Goal: Transaction & Acquisition: Purchase product/service

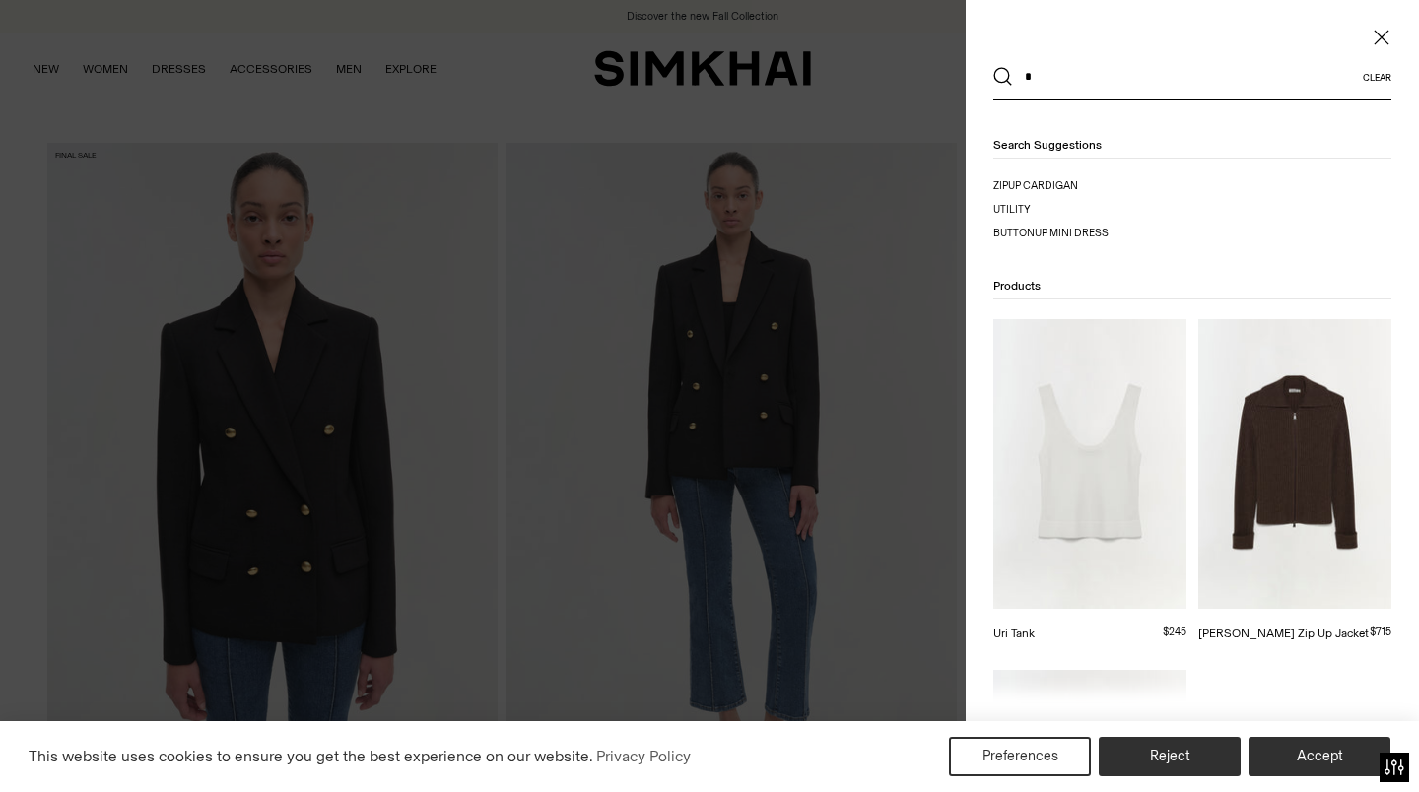
click at [1308, 761] on button "Accept" at bounding box center [1319, 756] width 142 height 39
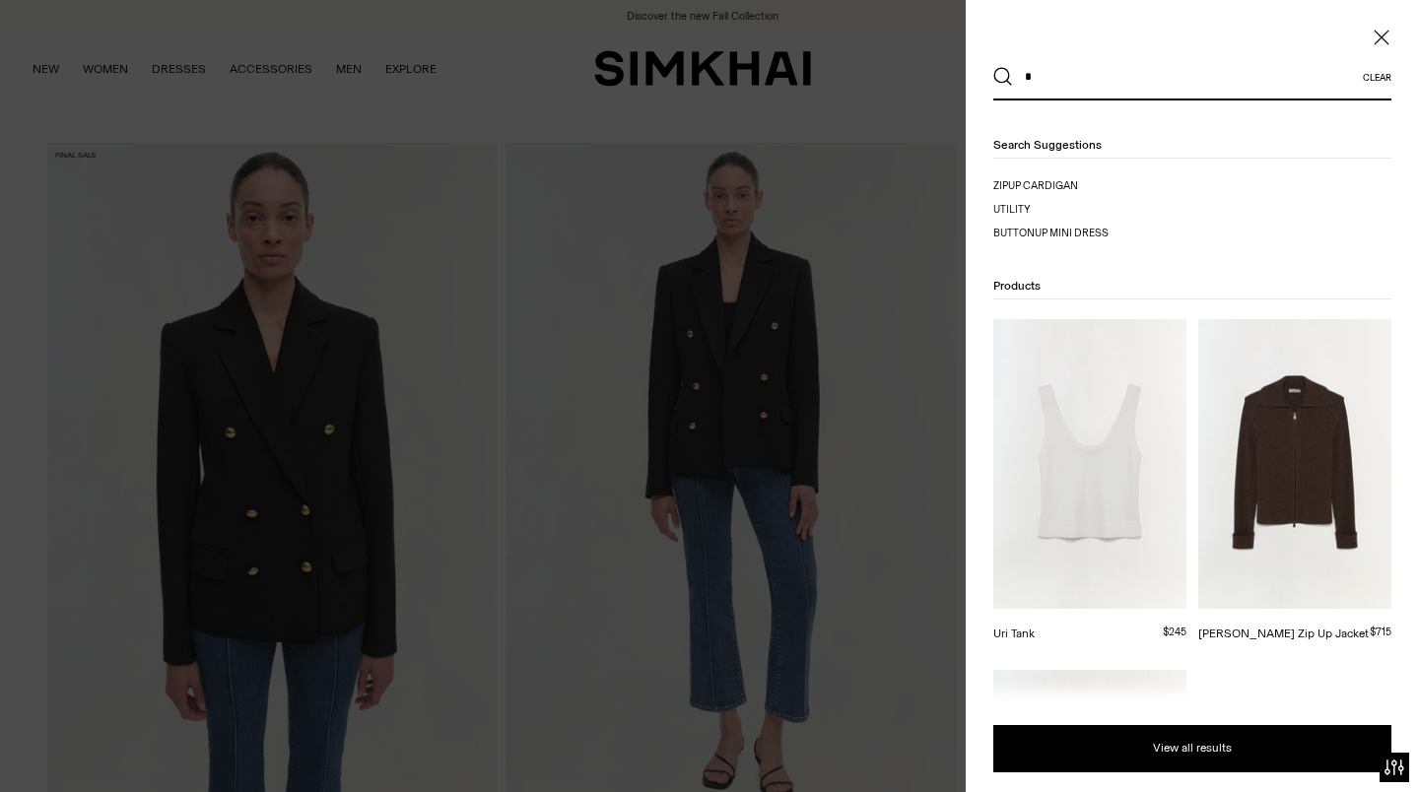
click at [1157, 81] on input "*" at bounding box center [1188, 76] width 350 height 43
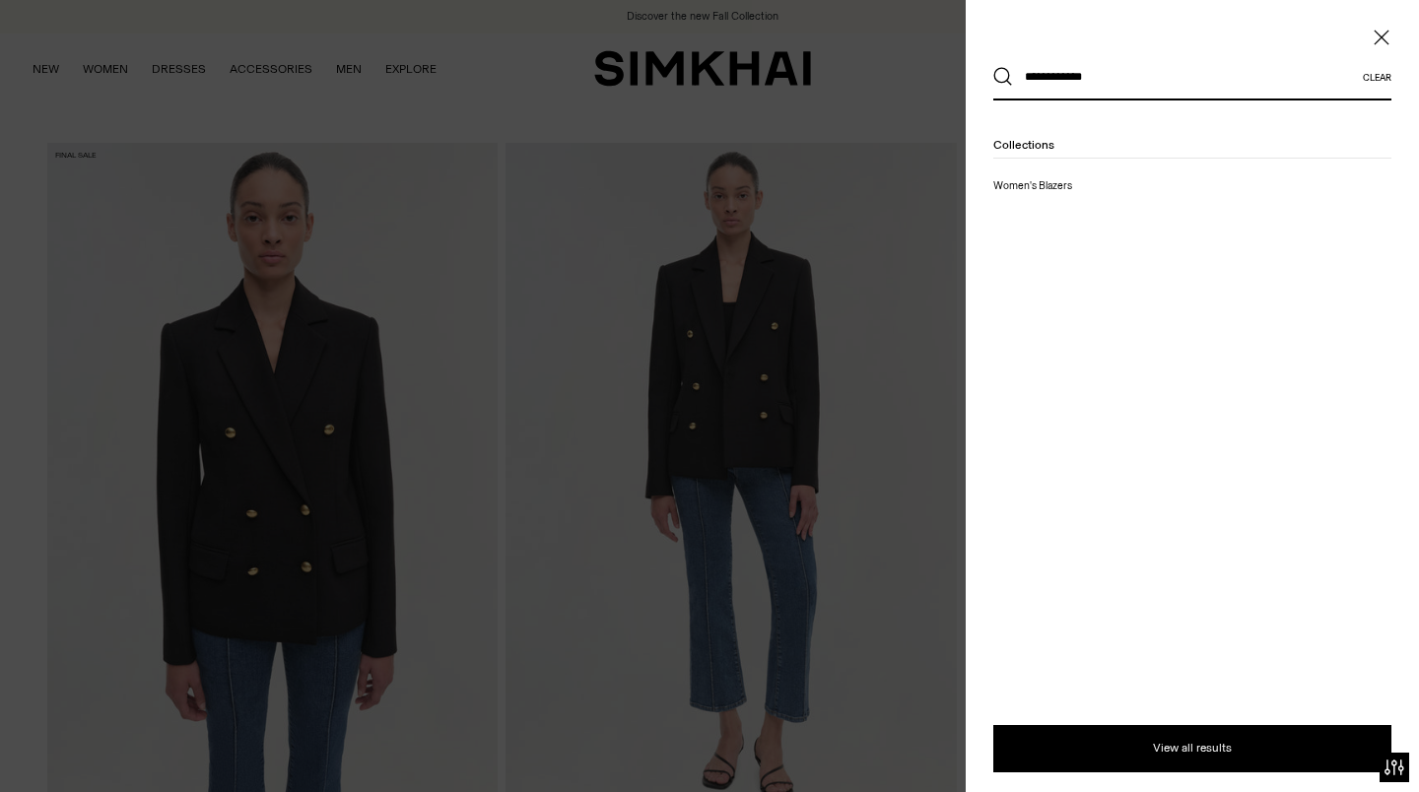
type input "**********"
click at [993, 67] on button "Search" at bounding box center [1003, 77] width 20 height 20
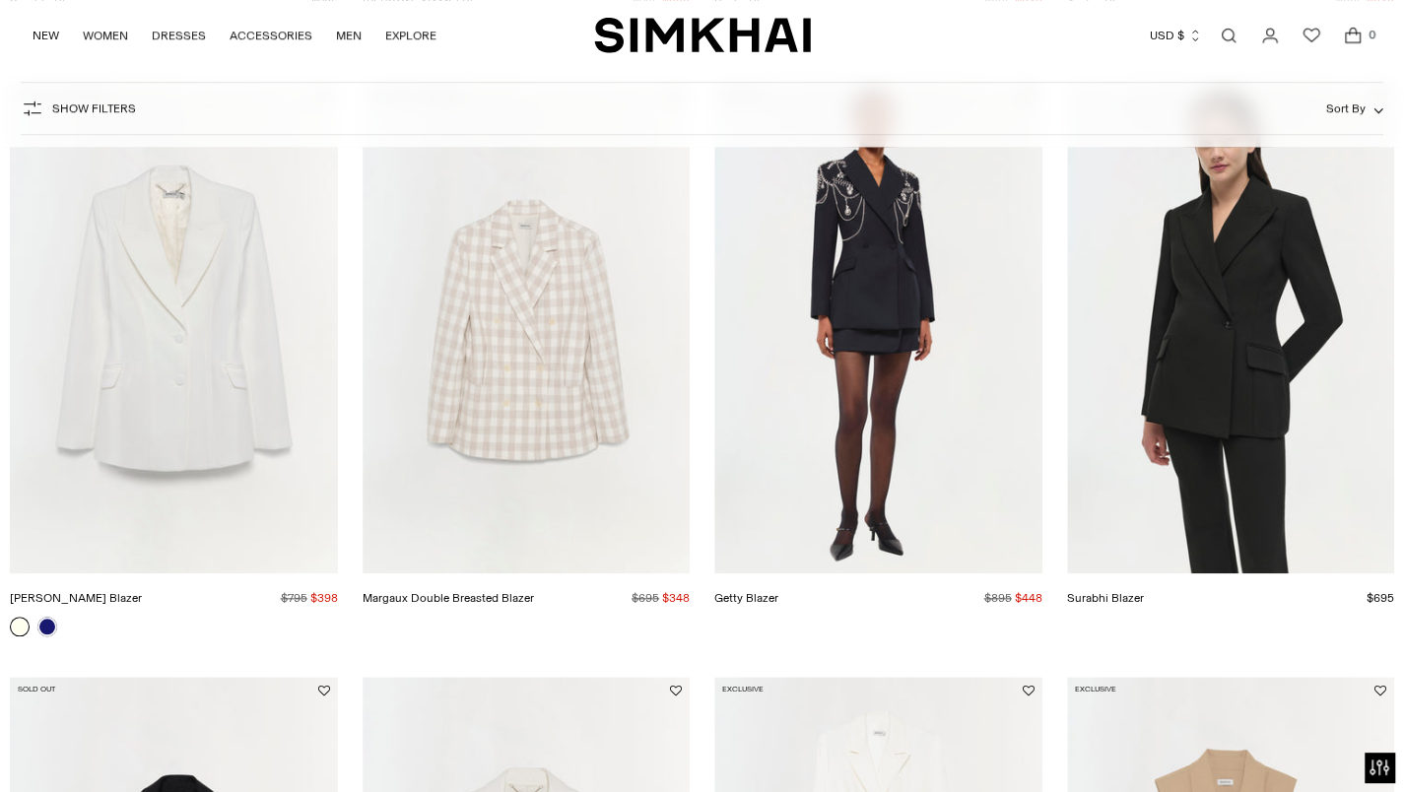
scroll to position [895, 0]
click at [142, 592] on link "[PERSON_NAME] Blazer" at bounding box center [76, 599] width 132 height 14
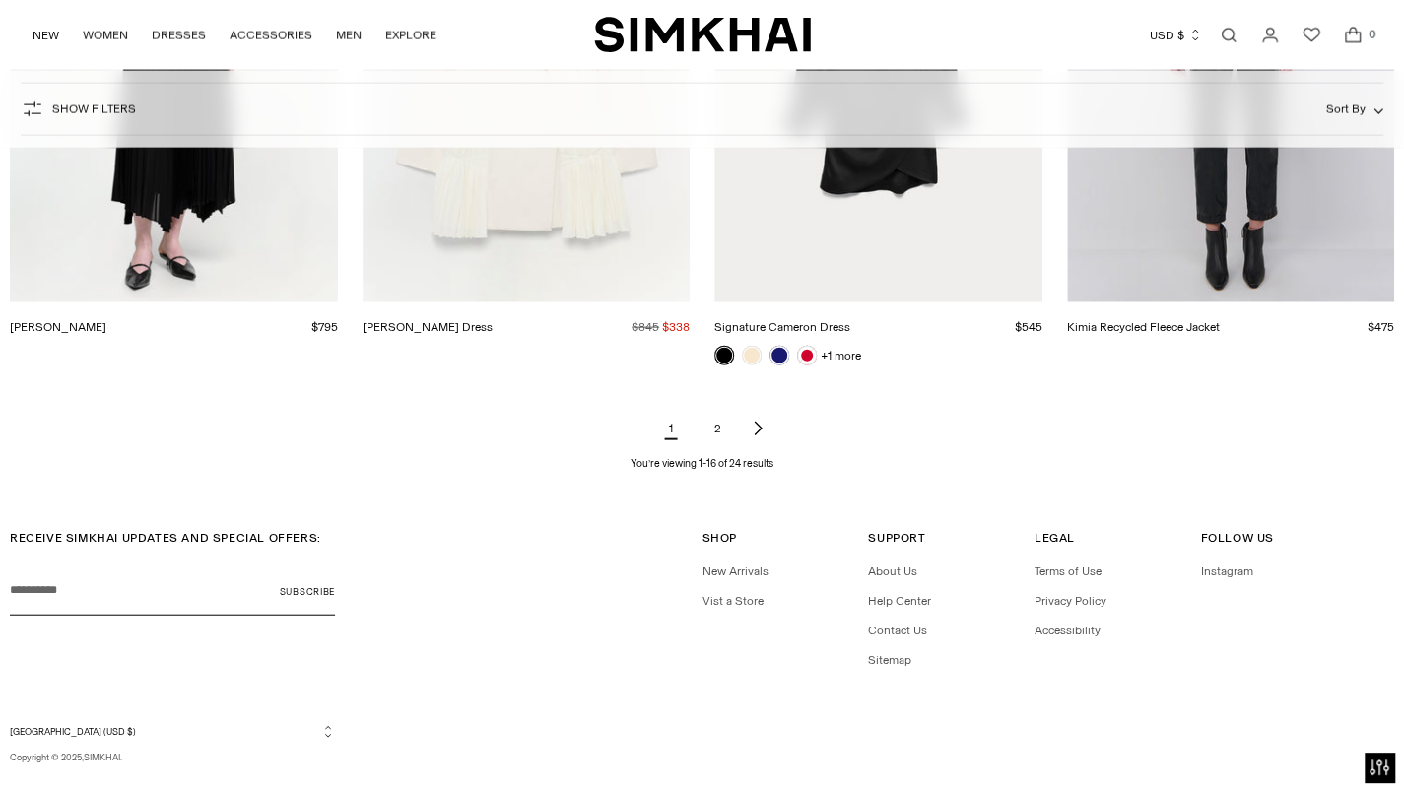
scroll to position [2345, 0]
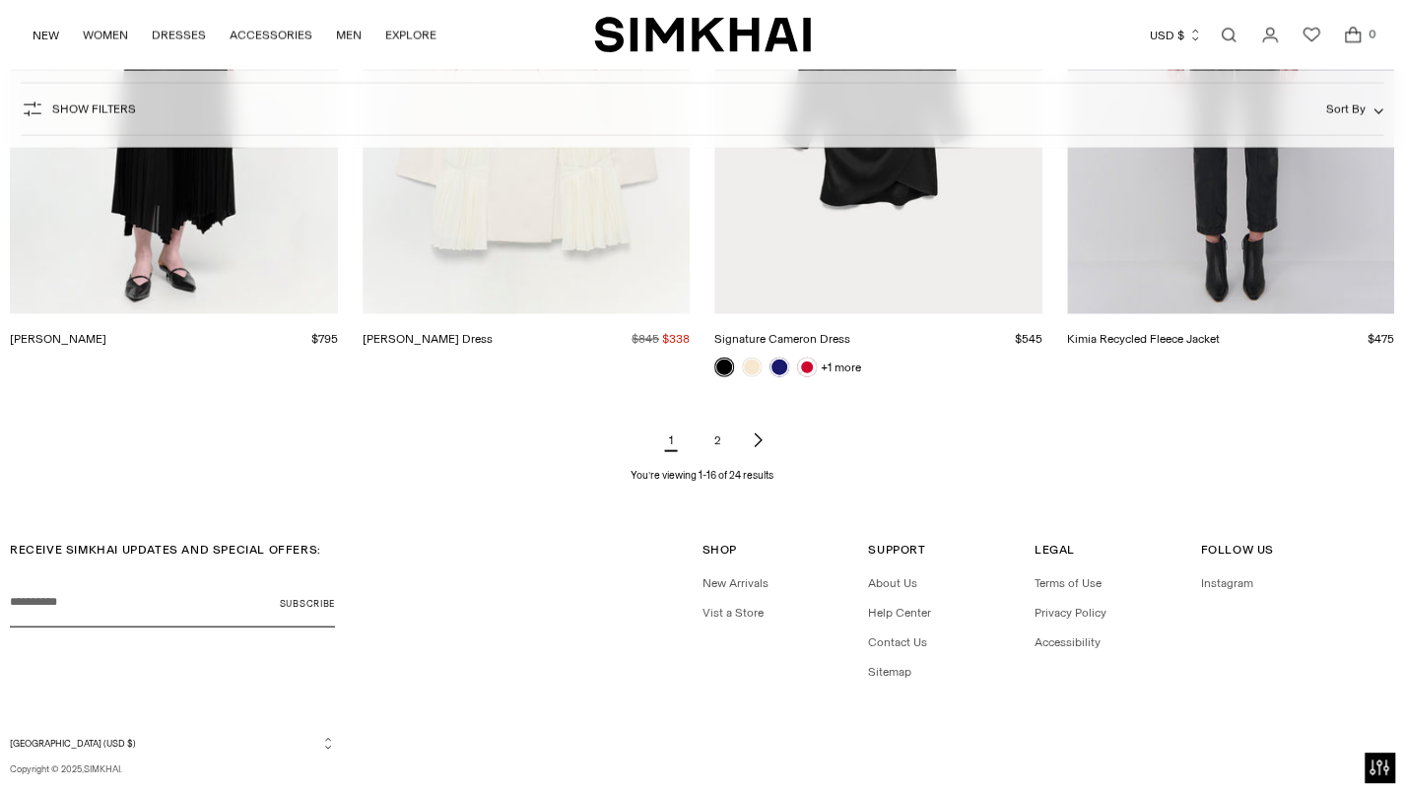
click at [713, 439] on link "2" at bounding box center [717, 440] width 39 height 39
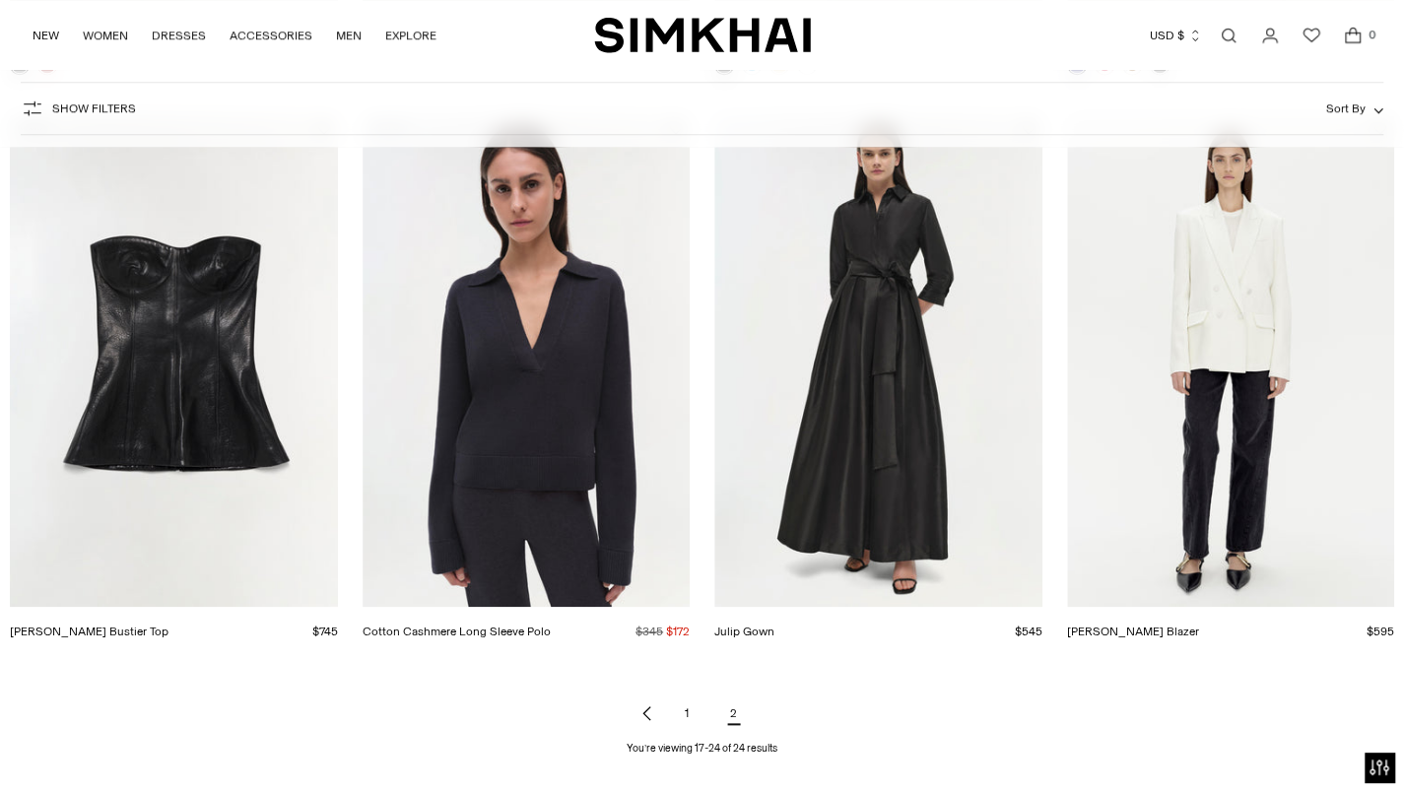
scroll to position [864, 0]
click at [1199, 624] on link "[PERSON_NAME] Blazer" at bounding box center [1133, 631] width 132 height 14
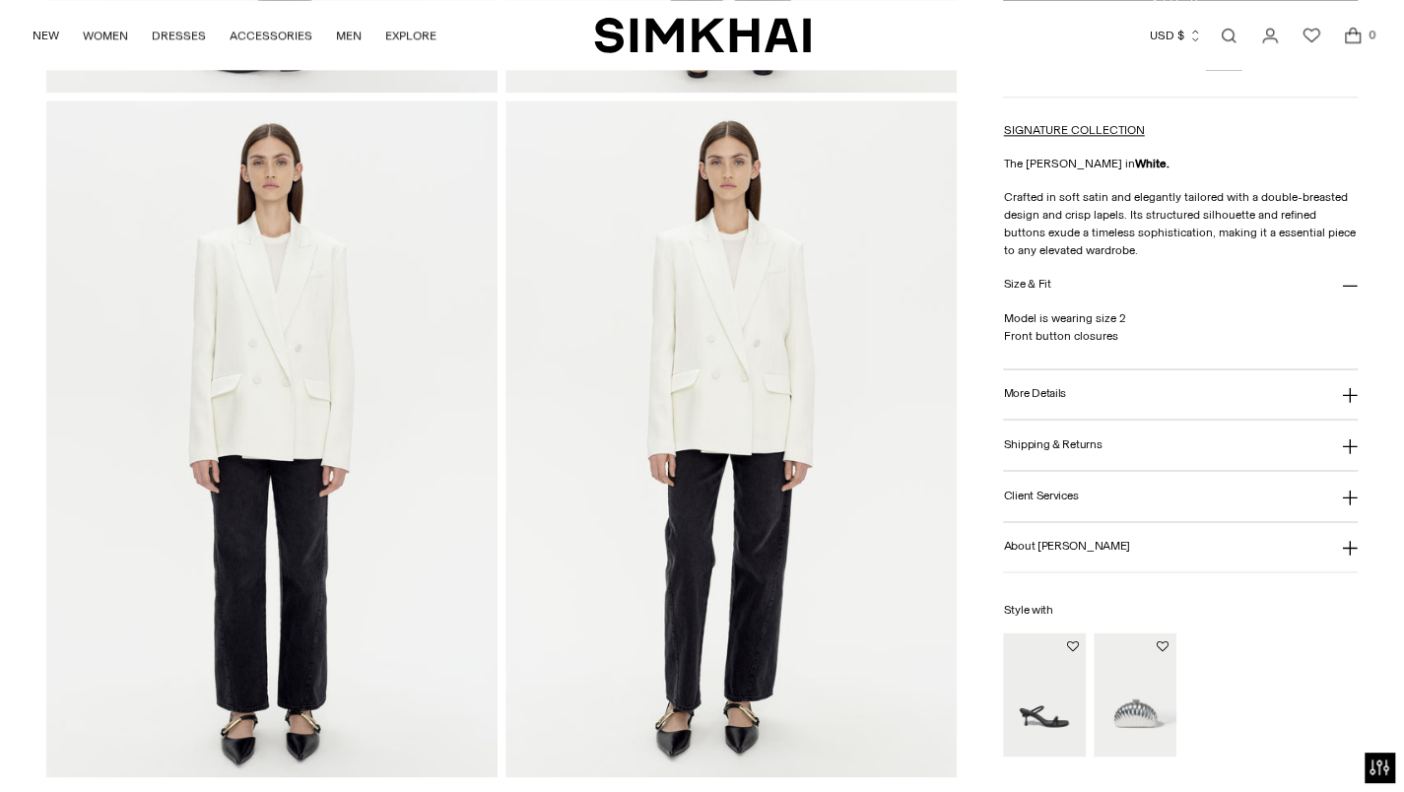
scroll to position [1466, 0]
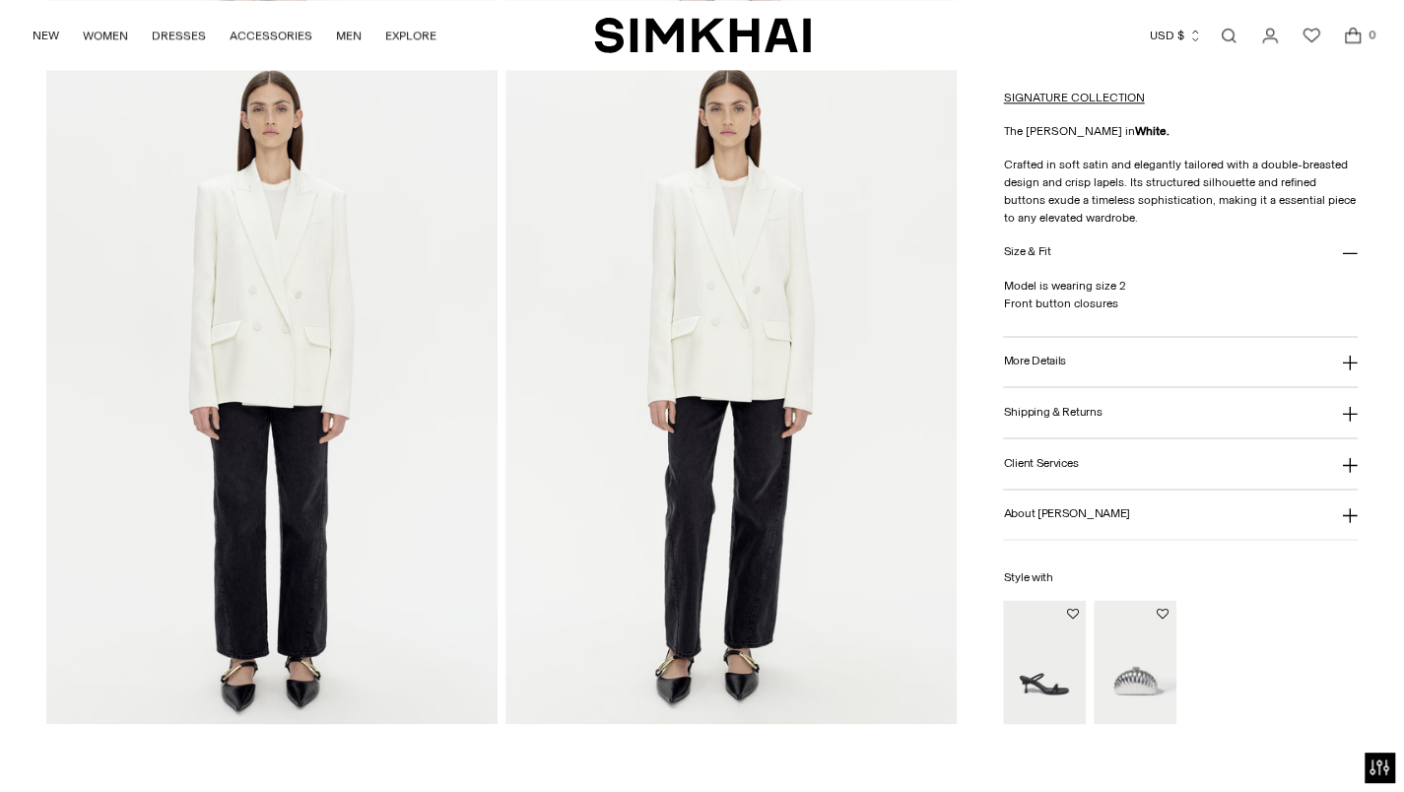
click at [918, 607] on img at bounding box center [730, 385] width 451 height 677
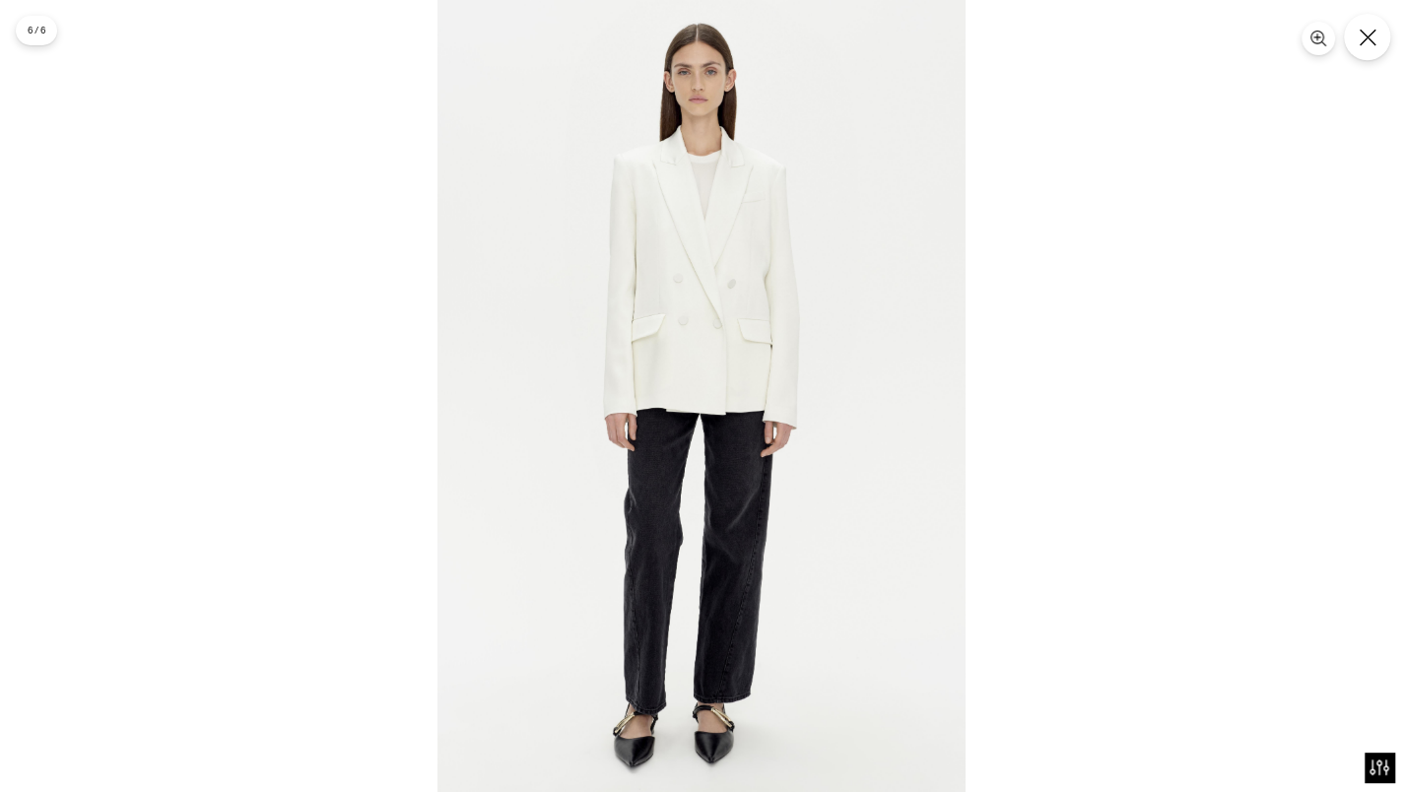
click at [1371, 35] on icon "Close" at bounding box center [1368, 38] width 18 height 18
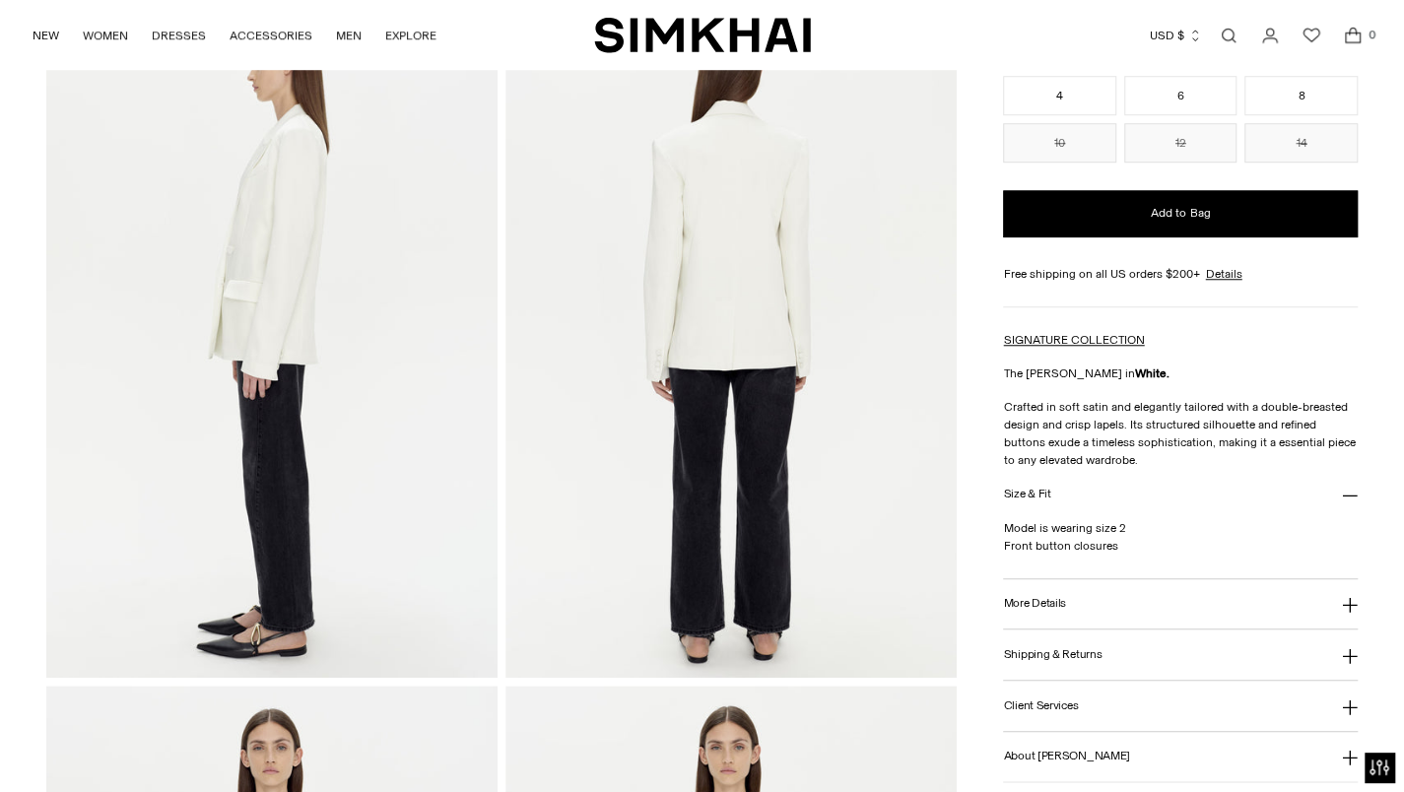
scroll to position [828, 0]
click at [916, 613] on img at bounding box center [730, 338] width 451 height 677
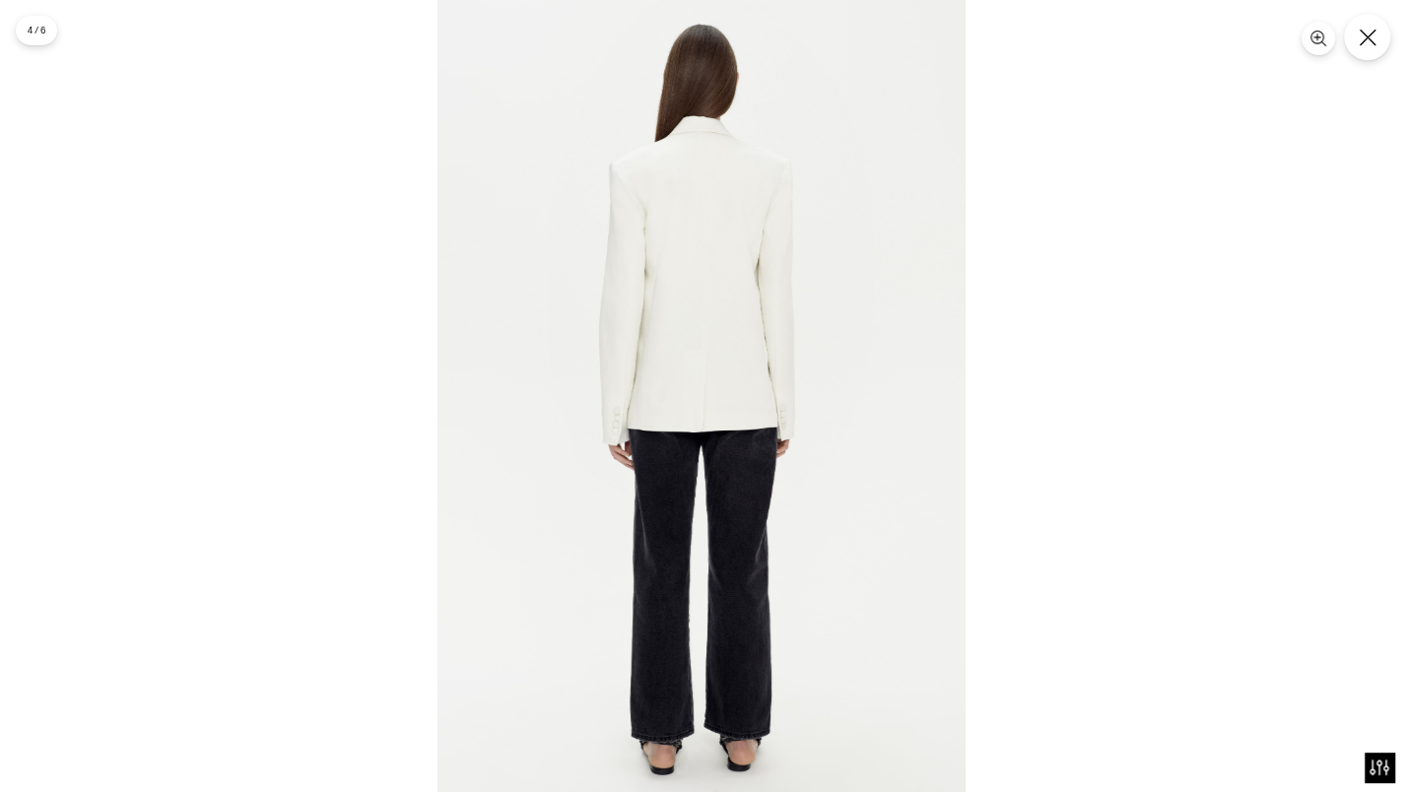
click at [1371, 52] on button "Close" at bounding box center [1367, 37] width 46 height 46
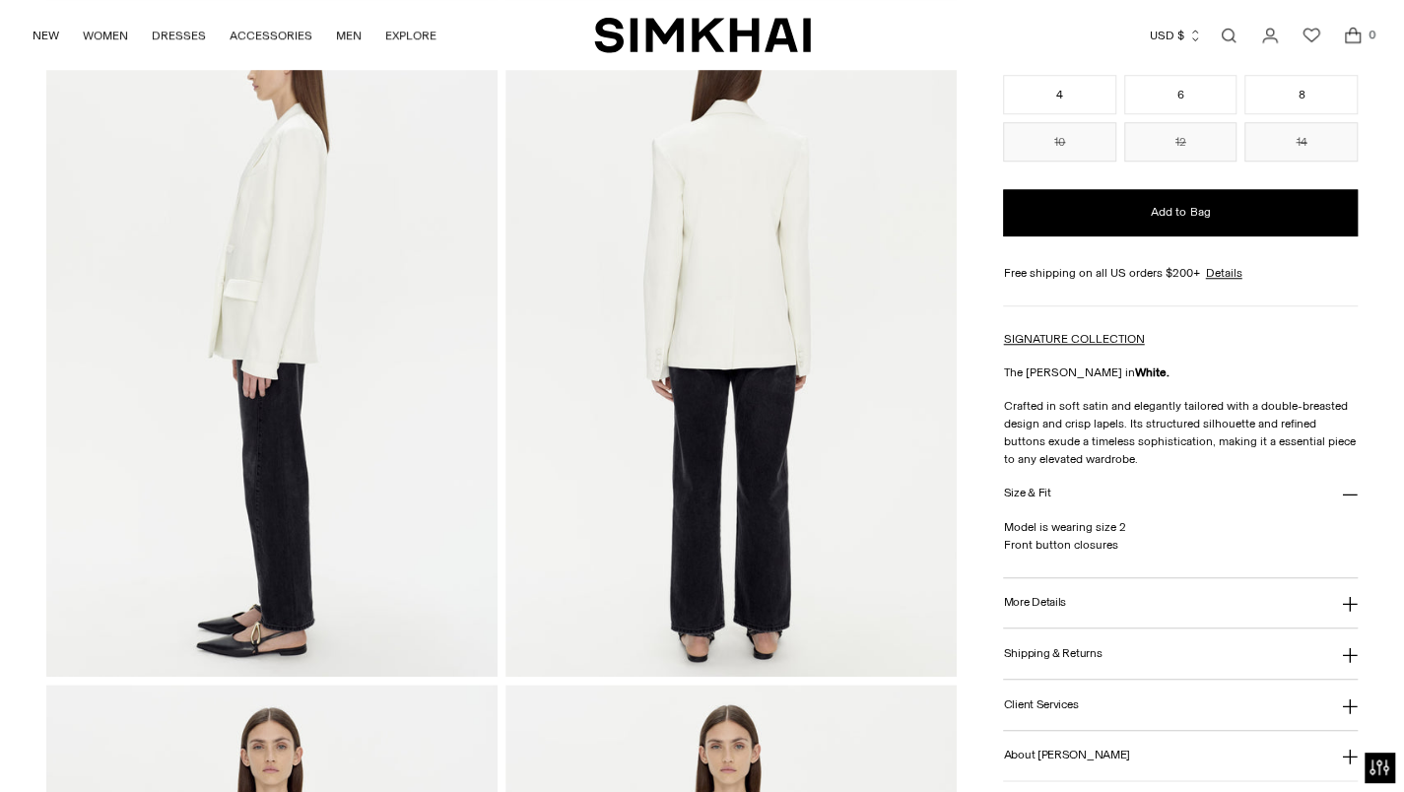
click at [1078, 608] on button "More Details" at bounding box center [1180, 603] width 355 height 50
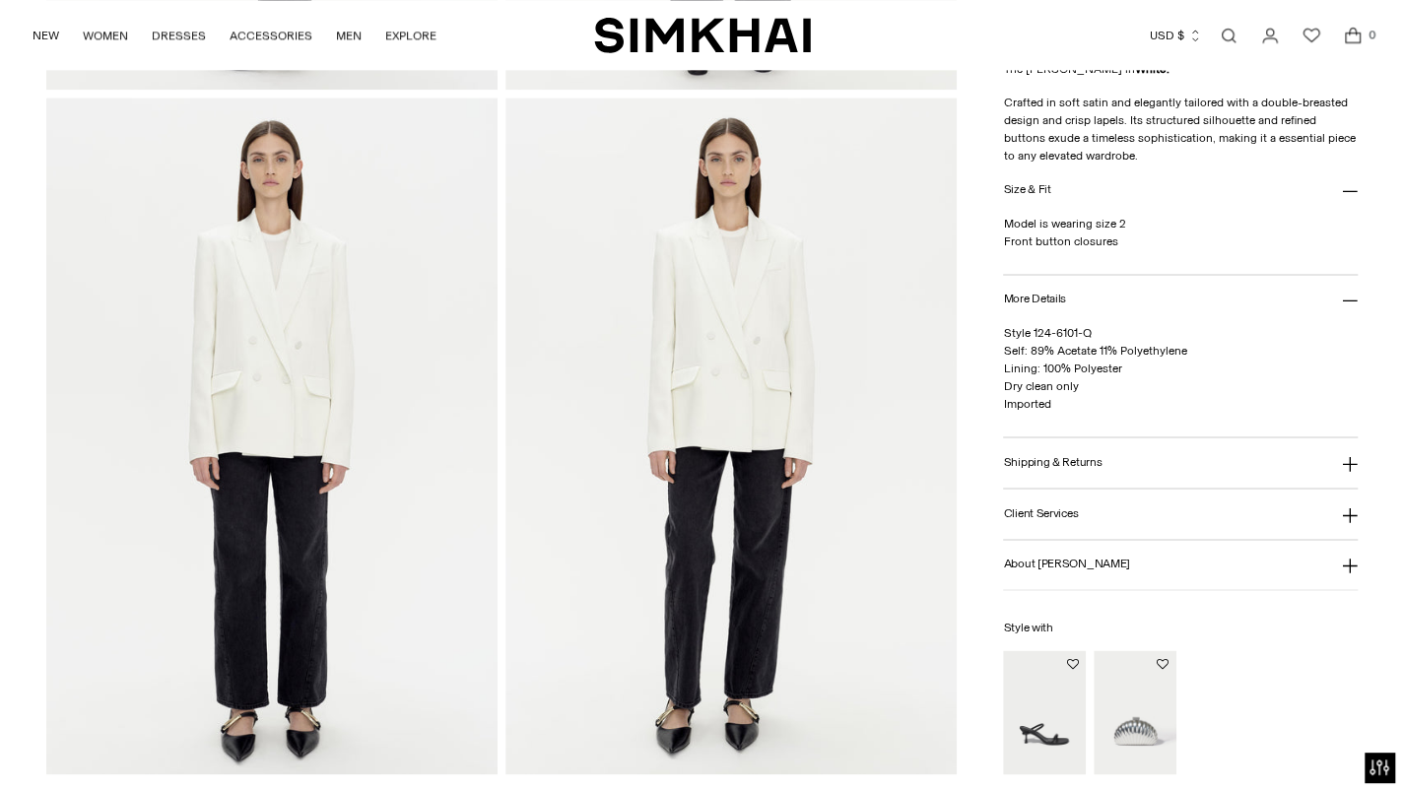
scroll to position [1414, 0]
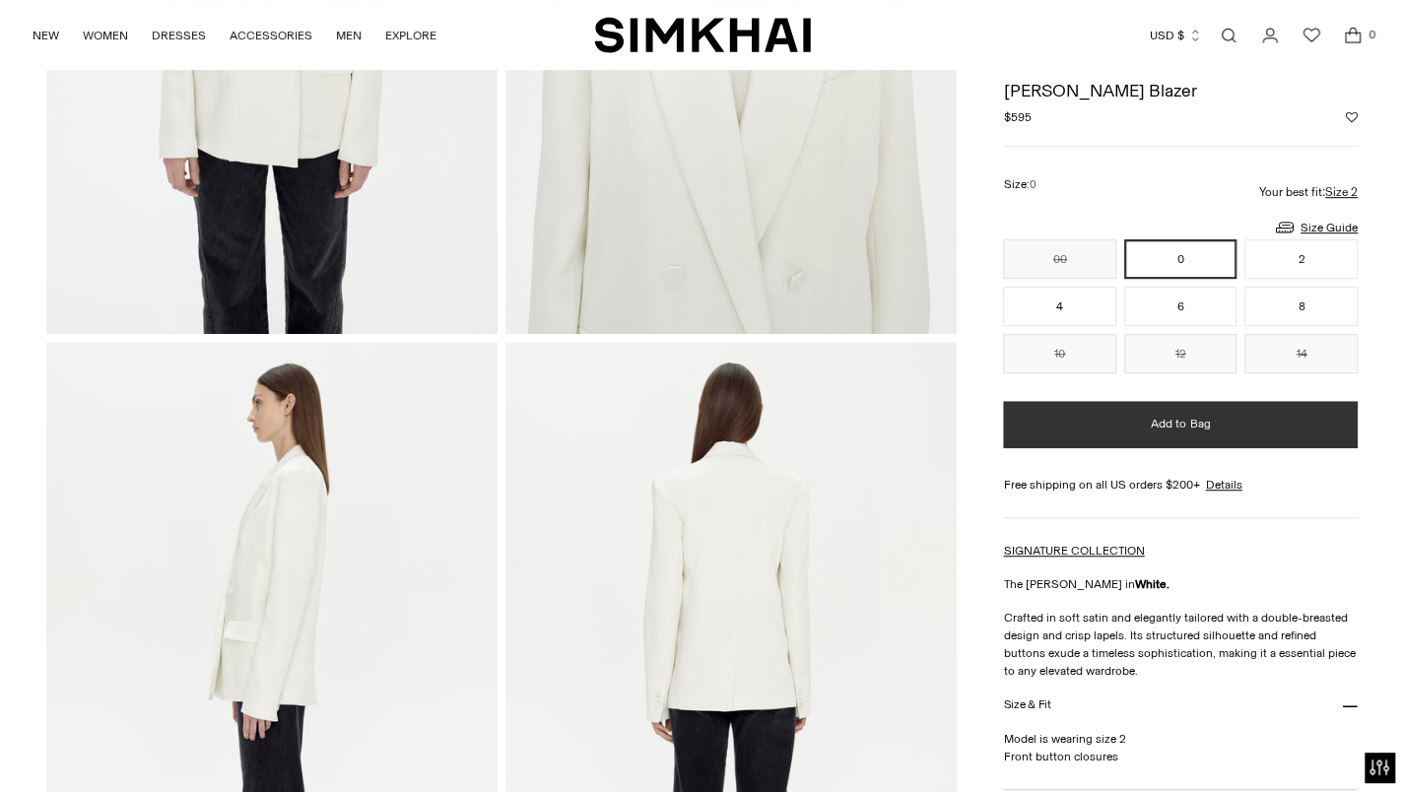
click at [1197, 433] on button "Add to Bag" at bounding box center [1180, 424] width 355 height 47
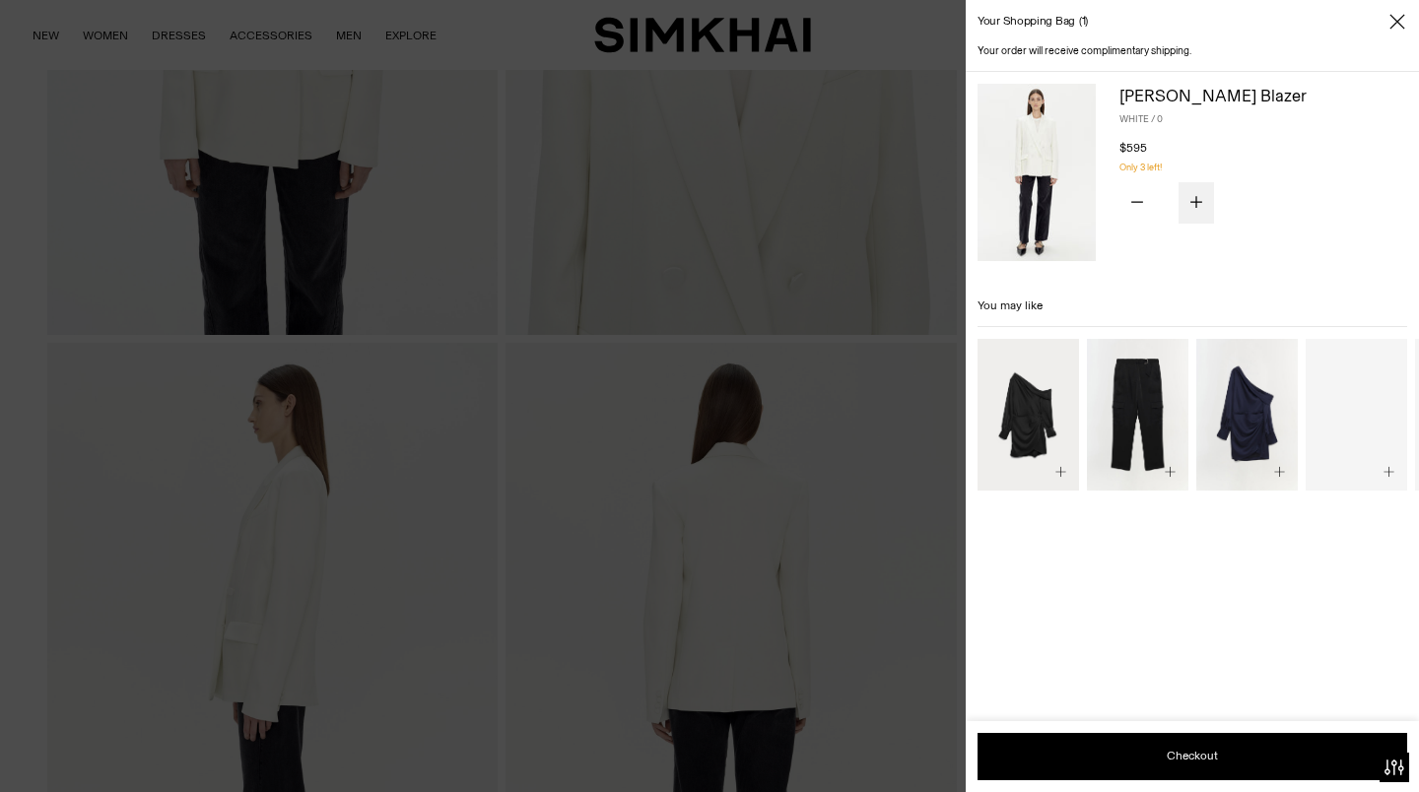
click at [1196, 201] on icon "Add product quantity" at bounding box center [1196, 202] width 12 height 12
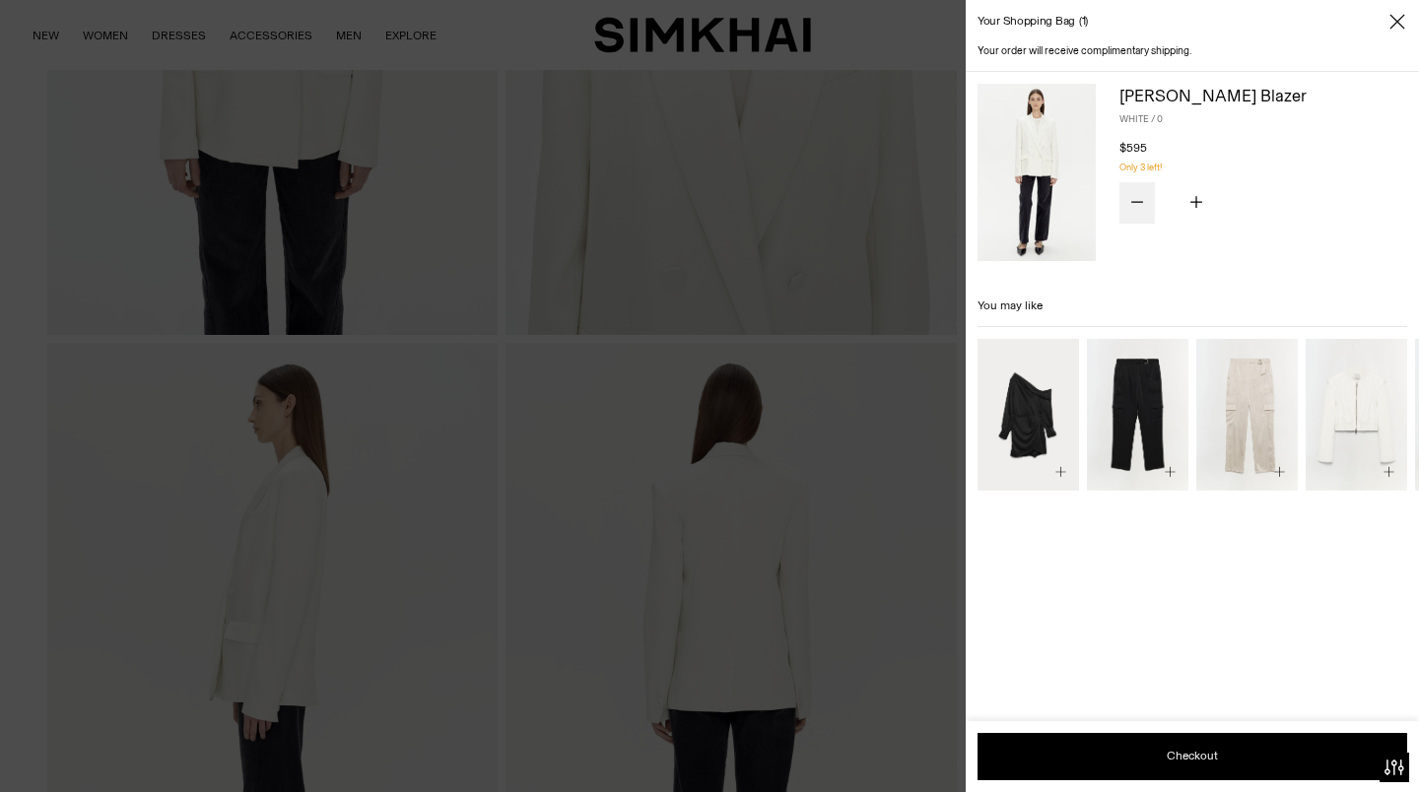
click at [1137, 201] on icon "Subtract product quantity" at bounding box center [1137, 201] width 12 height 1
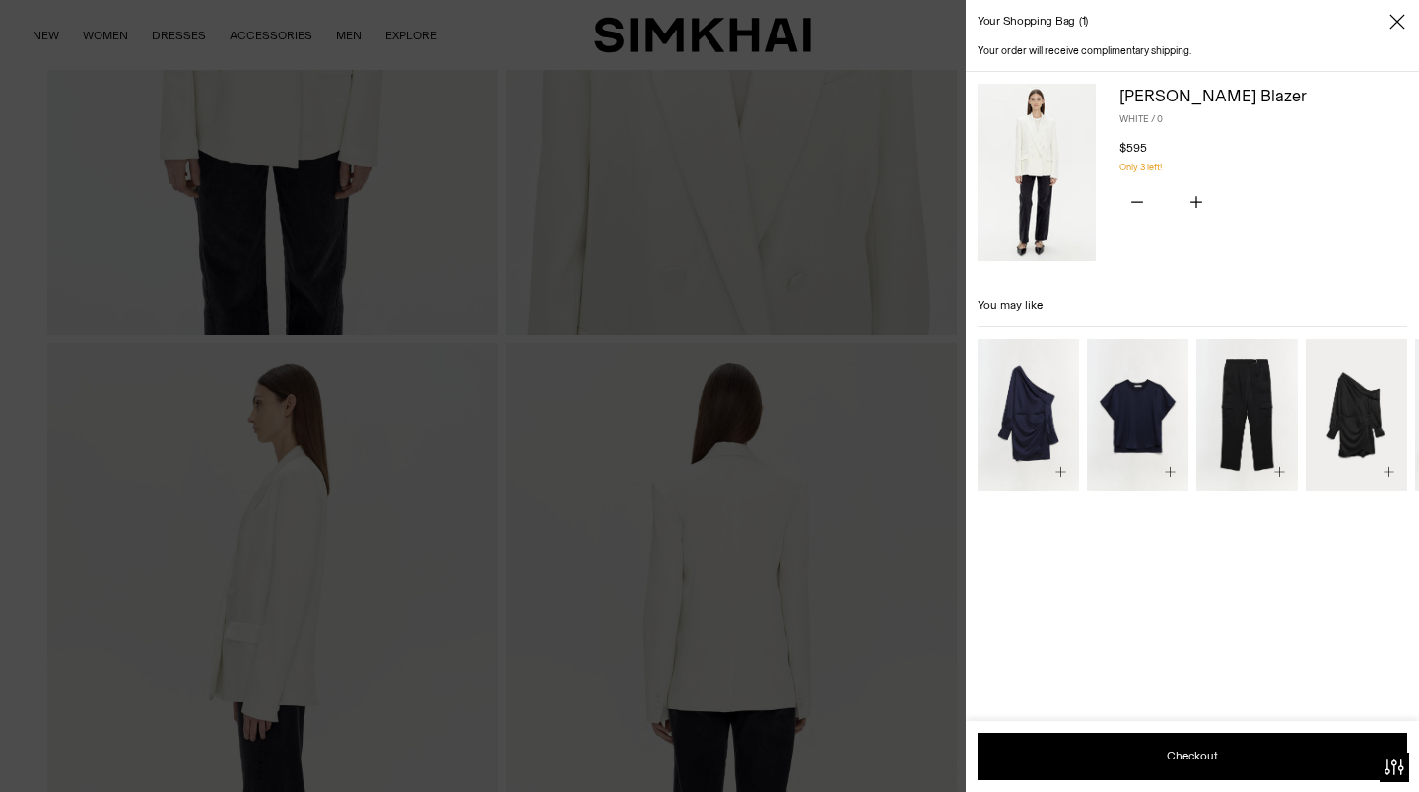
click at [1397, 24] on icon "Close" at bounding box center [1397, 22] width 16 height 20
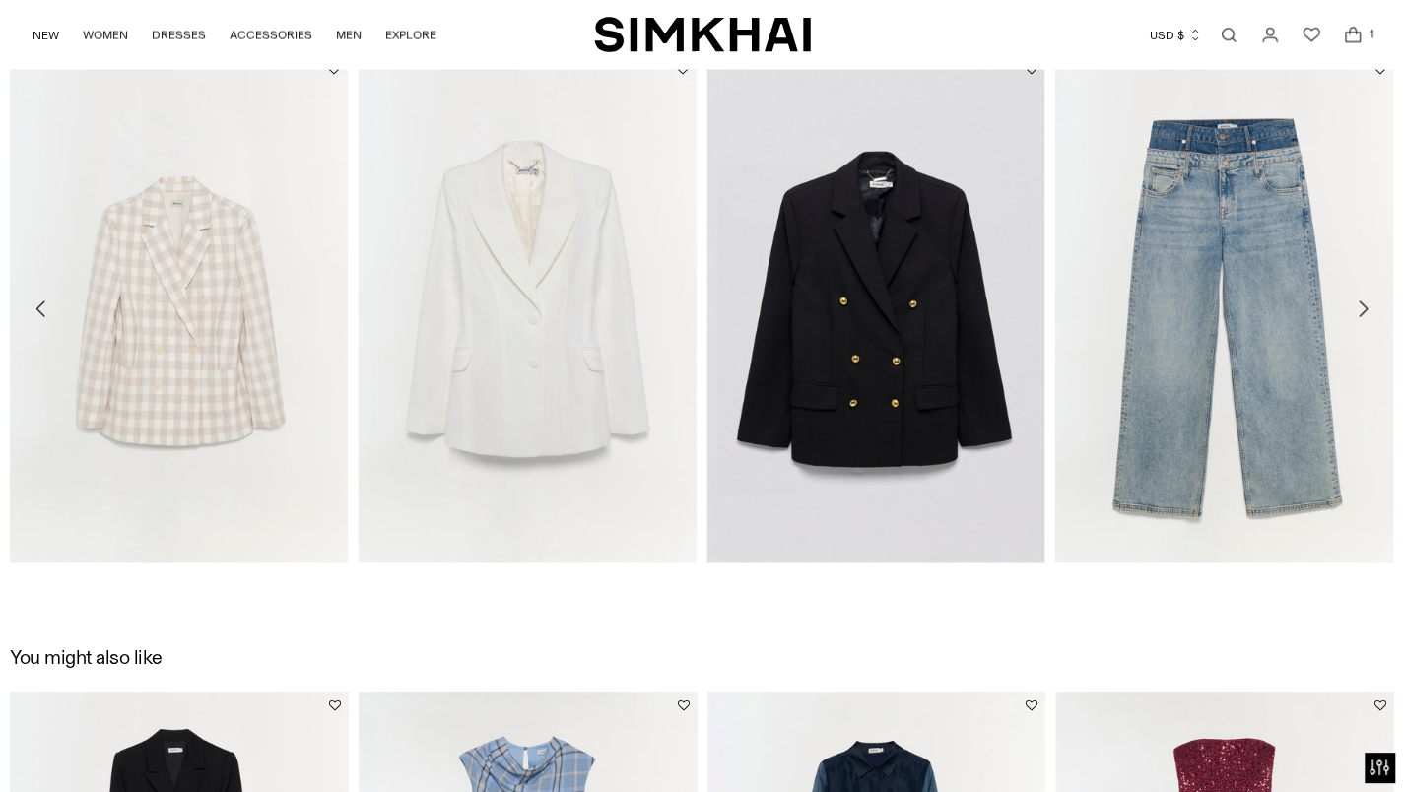
scroll to position [2254, 0]
click at [1287, 439] on img at bounding box center [1224, 308] width 339 height 508
click at [1245, 580] on link "Kove Double Waistband [PERSON_NAME]" at bounding box center [1168, 587] width 226 height 14
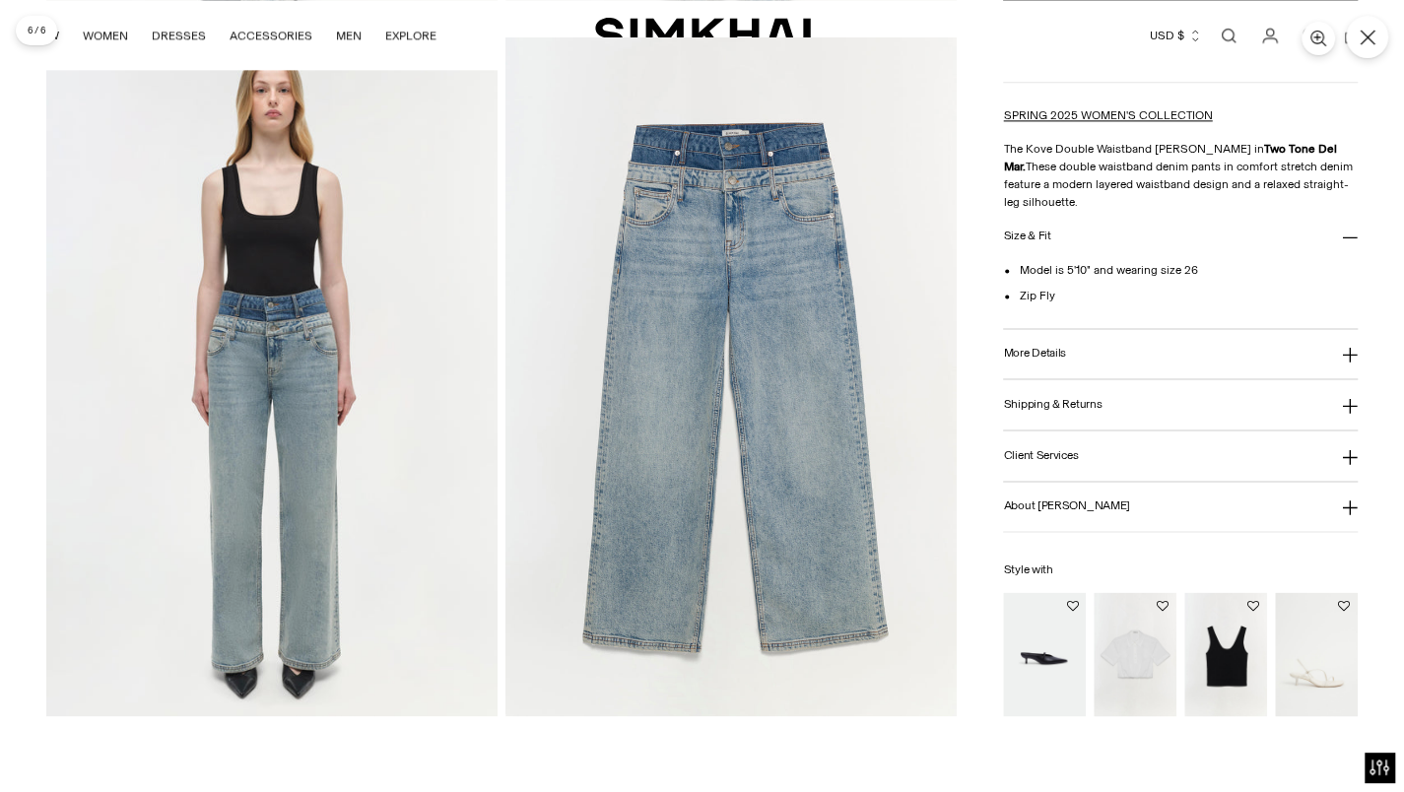
scroll to position [1474, 0]
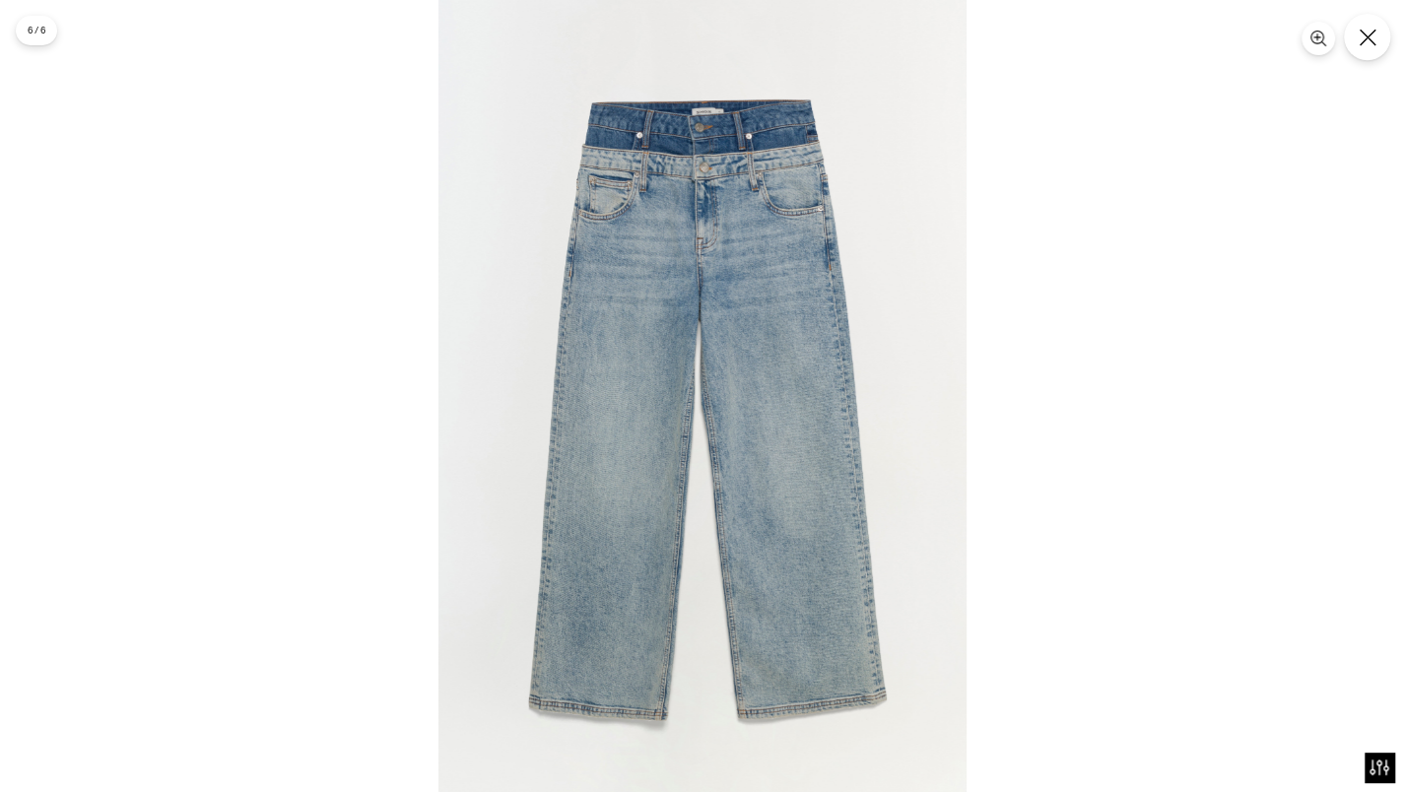
click at [1353, 39] on button "Close" at bounding box center [1367, 37] width 46 height 46
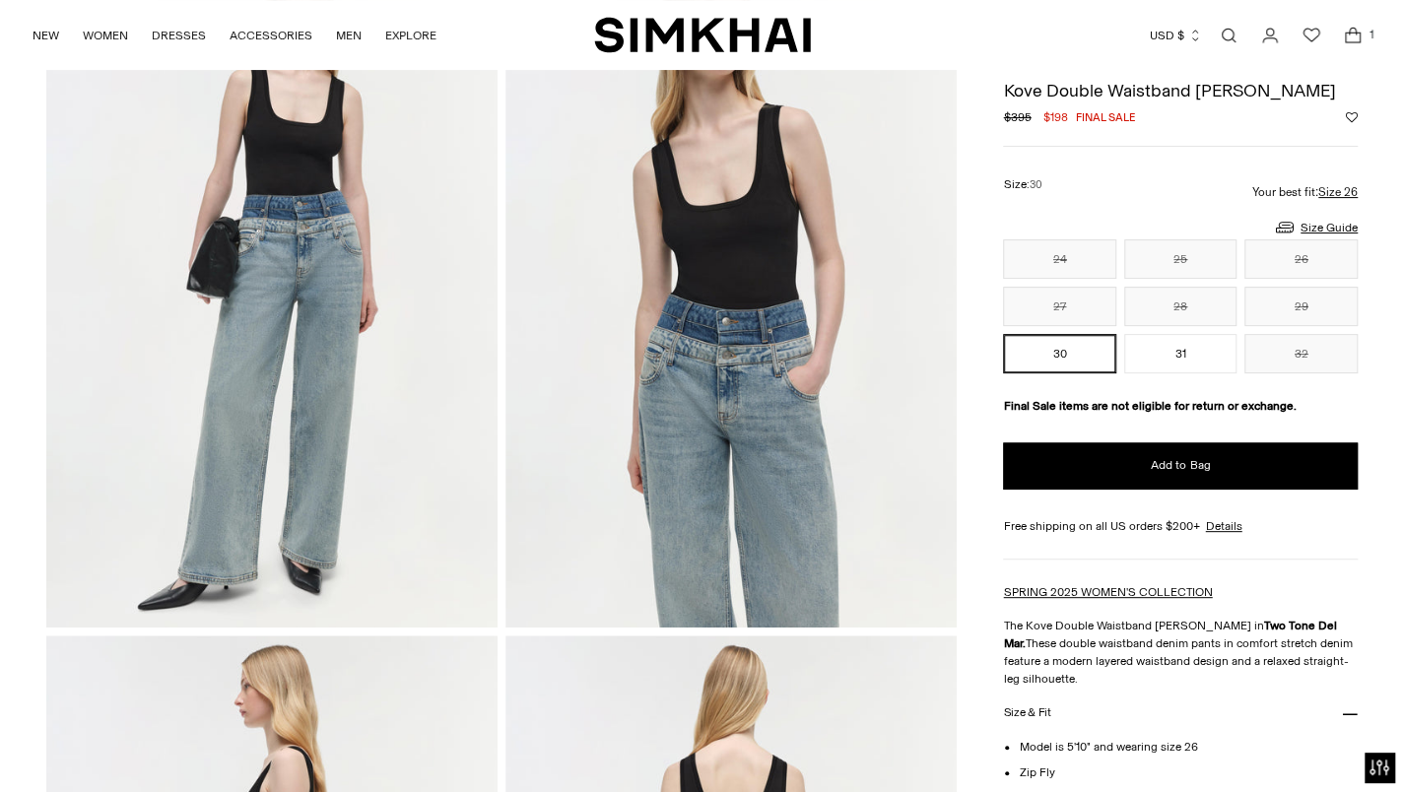
scroll to position [191, 0]
